Goal: Task Accomplishment & Management: Complete application form

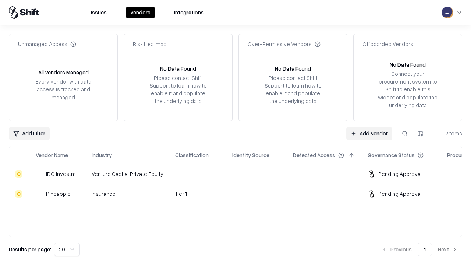
click at [369, 133] on link "Add Vendor" at bounding box center [369, 133] width 46 height 13
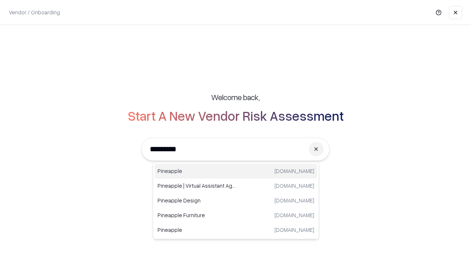
click at [236, 171] on div "Pineapple [DOMAIN_NAME]" at bounding box center [235, 171] width 162 height 15
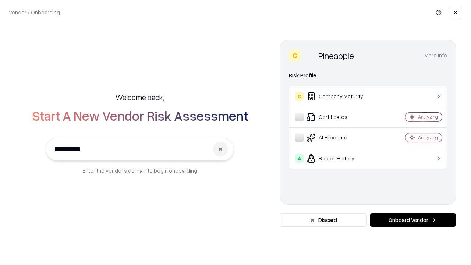
type input "*********"
click at [412, 220] on button "Onboard Vendor" at bounding box center [412, 219] width 86 height 13
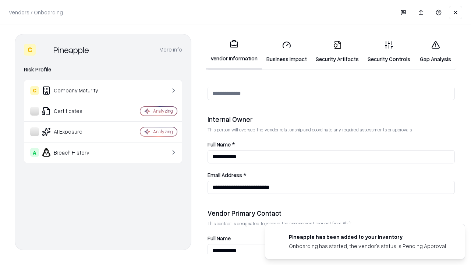
scroll to position [381, 0]
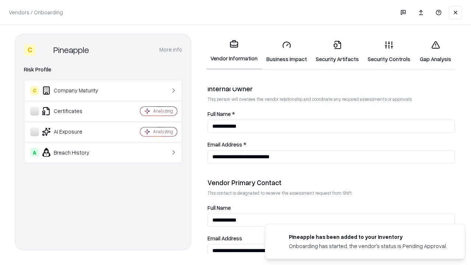
click at [286, 51] on link "Business Impact" at bounding box center [286, 52] width 49 height 34
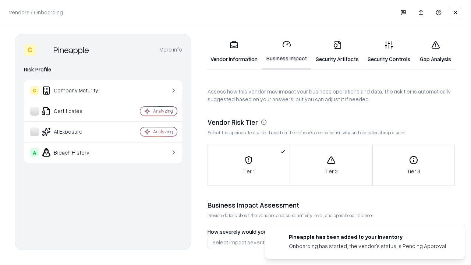
click at [337, 51] on link "Security Artifacts" at bounding box center [337, 52] width 52 height 34
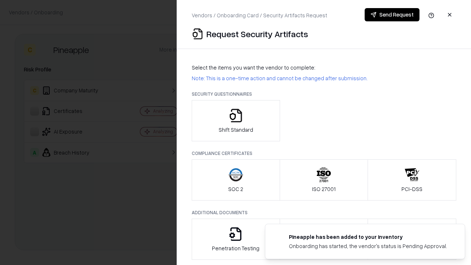
click at [235, 121] on icon "button" at bounding box center [235, 115] width 15 height 15
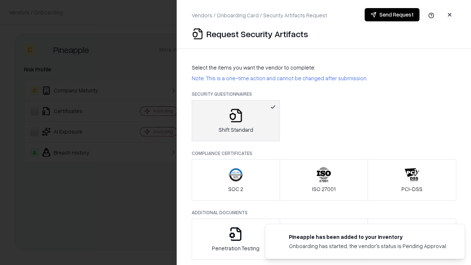
click at [392, 15] on button "Send Request" at bounding box center [391, 14] width 55 height 13
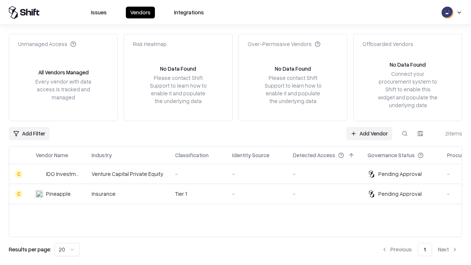
click at [369, 133] on link "Add Vendor" at bounding box center [369, 133] width 46 height 13
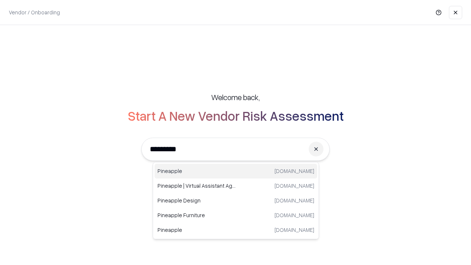
click at [236, 171] on div "Pineapple [DOMAIN_NAME]" at bounding box center [235, 171] width 162 height 15
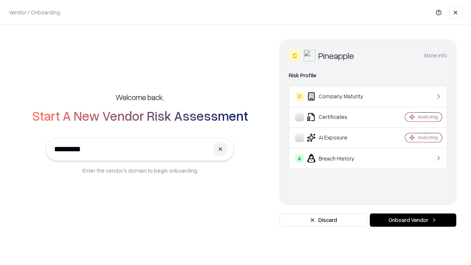
type input "*********"
click at [412, 220] on button "Onboard Vendor" at bounding box center [412, 219] width 86 height 13
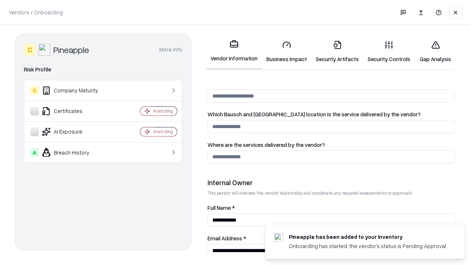
scroll to position [381, 0]
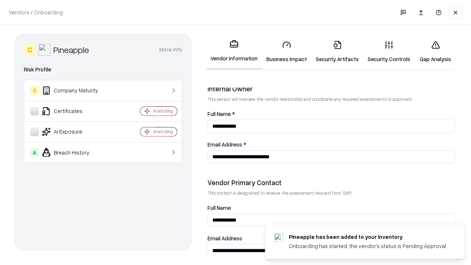
click at [435, 51] on link "Gap Analysis" at bounding box center [435, 52] width 42 height 34
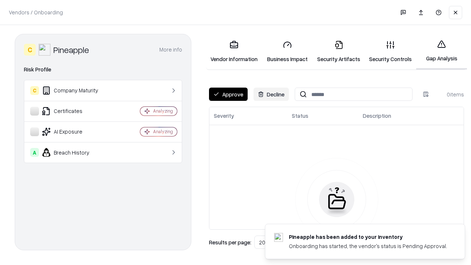
click at [228, 94] on button "Approve" at bounding box center [228, 93] width 39 height 13
